Goal: Task Accomplishment & Management: Manage account settings

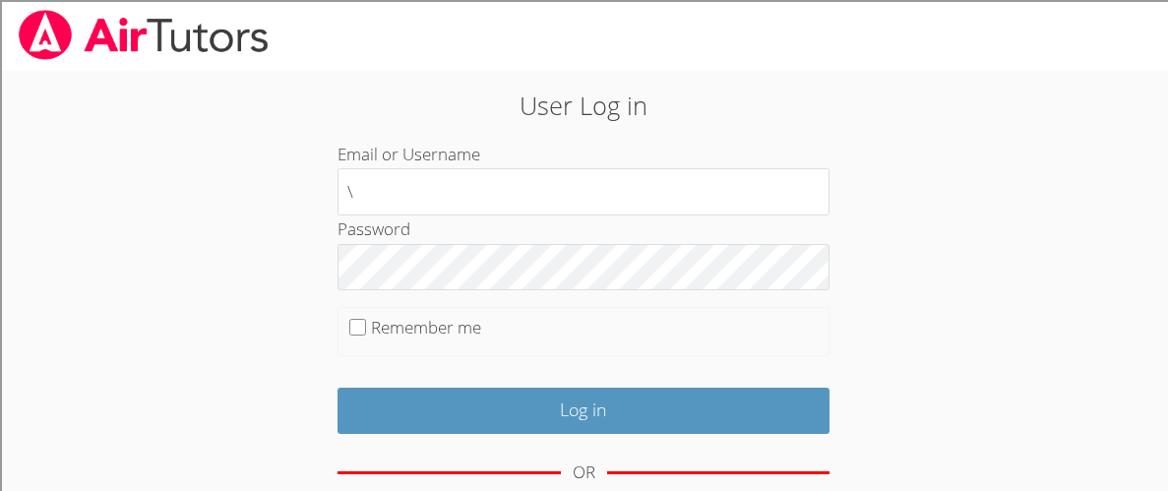
type input "\"
click at [338, 388] on input "Log in" at bounding box center [584, 411] width 492 height 46
